Goal: Obtain resource: Obtain resource

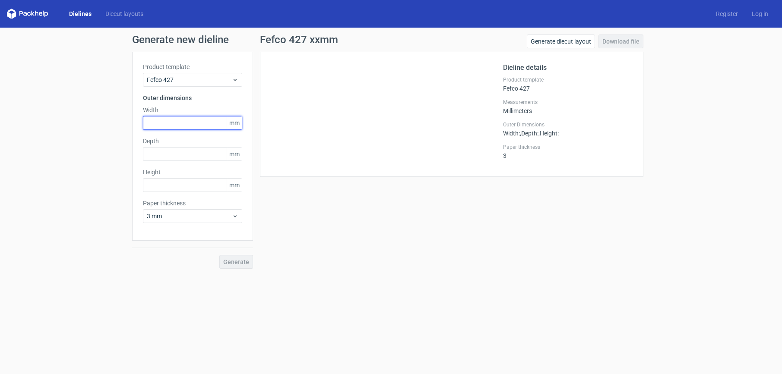
click at [155, 119] on input "text" at bounding box center [192, 123] width 99 height 14
type input "25"
click at [156, 152] on input "text" at bounding box center [192, 154] width 99 height 14
type input "17"
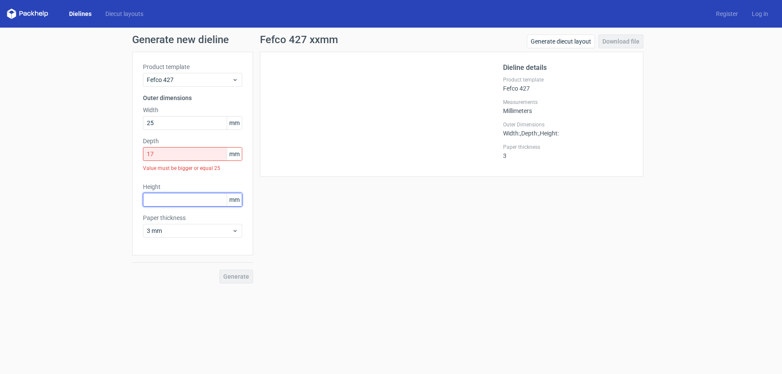
click at [166, 188] on div "Height mm" at bounding box center [192, 195] width 99 height 24
click at [168, 126] on input "25" at bounding box center [192, 123] width 99 height 14
type input "250"
click at [175, 153] on input "17" at bounding box center [192, 154] width 99 height 14
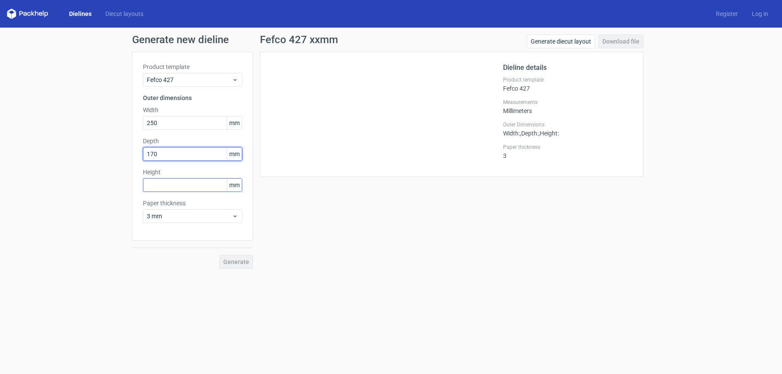
type input "170"
click at [166, 184] on input "text" at bounding box center [192, 185] width 99 height 14
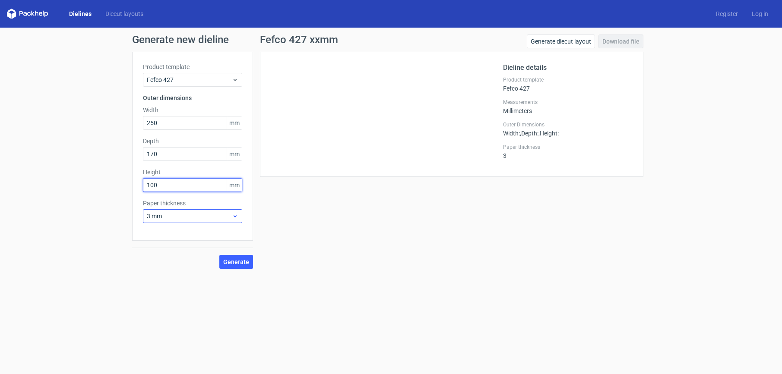
type input "100"
click at [167, 214] on span "3 mm" at bounding box center [189, 216] width 85 height 9
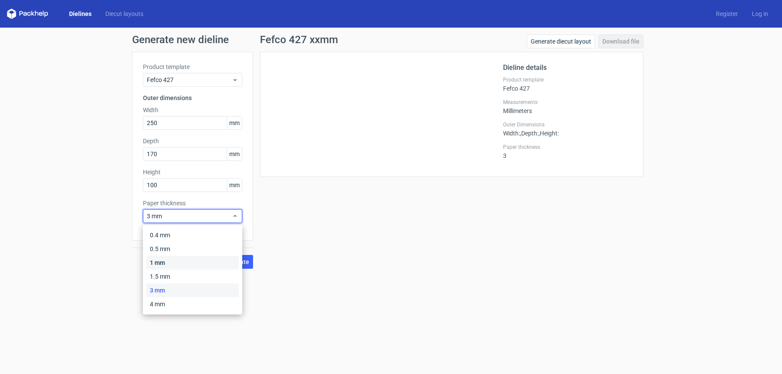
click at [161, 263] on div "1 mm" at bounding box center [192, 263] width 92 height 14
click at [163, 218] on span "1 mm" at bounding box center [189, 216] width 85 height 9
click at [160, 275] on div "1.5 mm" at bounding box center [192, 277] width 92 height 14
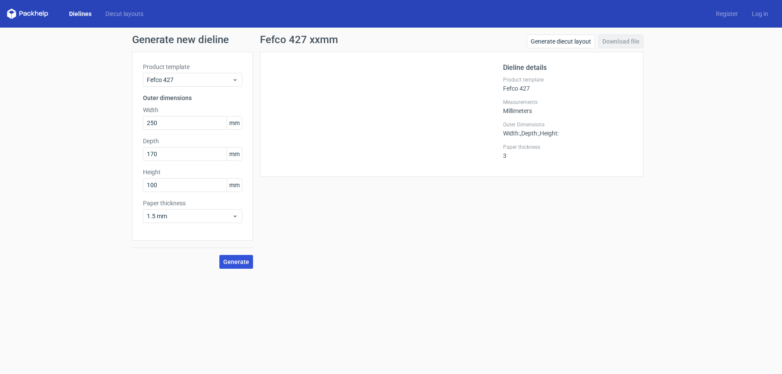
click at [235, 263] on span "Generate" at bounding box center [236, 262] width 26 height 6
click at [628, 41] on link "Download file" at bounding box center [621, 42] width 45 height 14
